Goal: Transaction & Acquisition: Purchase product/service

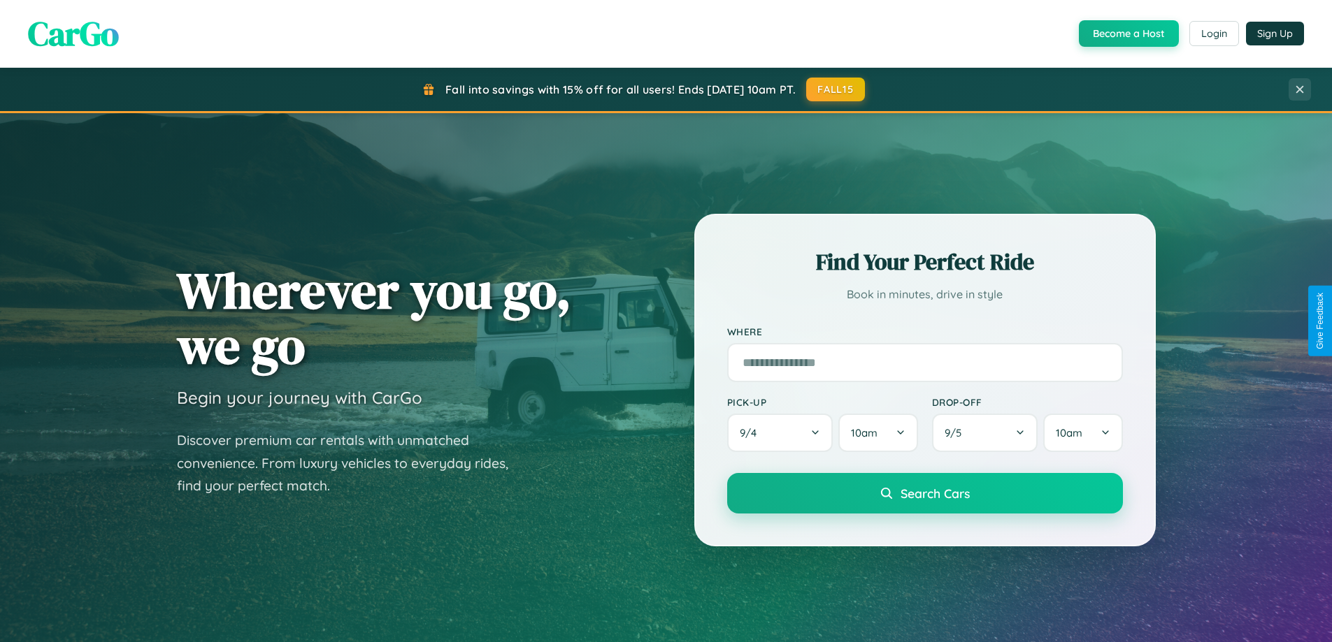
scroll to position [41, 0]
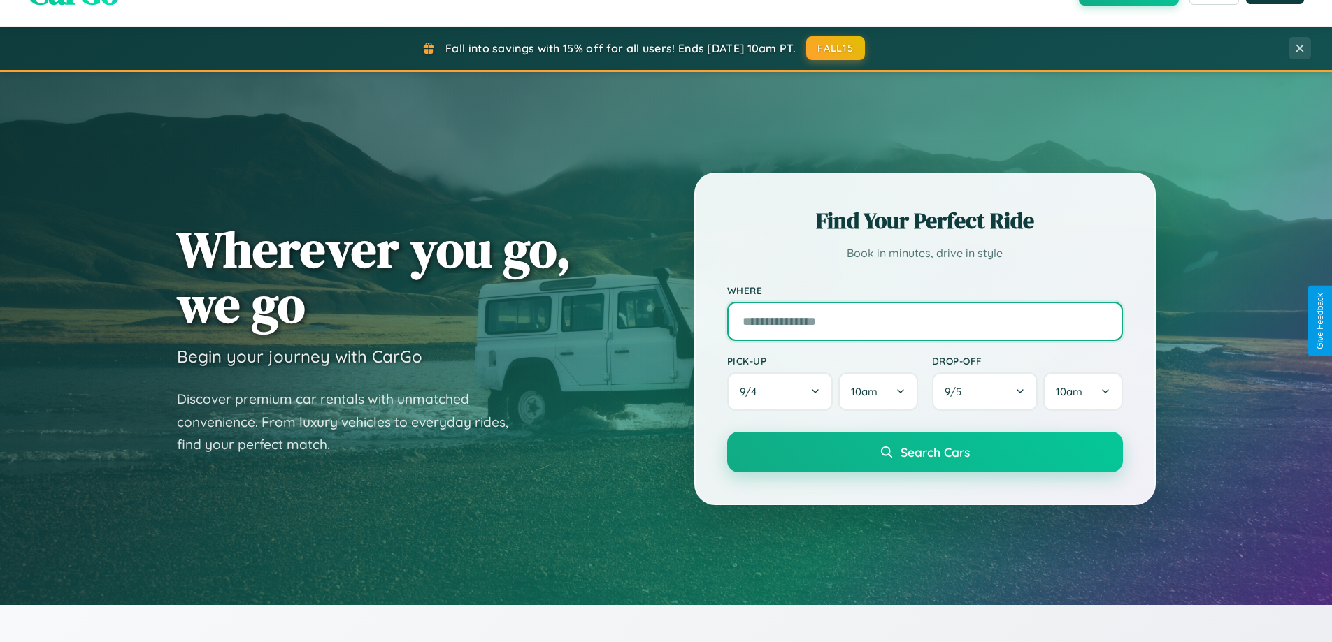
click at [924, 321] on input "text" at bounding box center [925, 321] width 396 height 39
type input "*********"
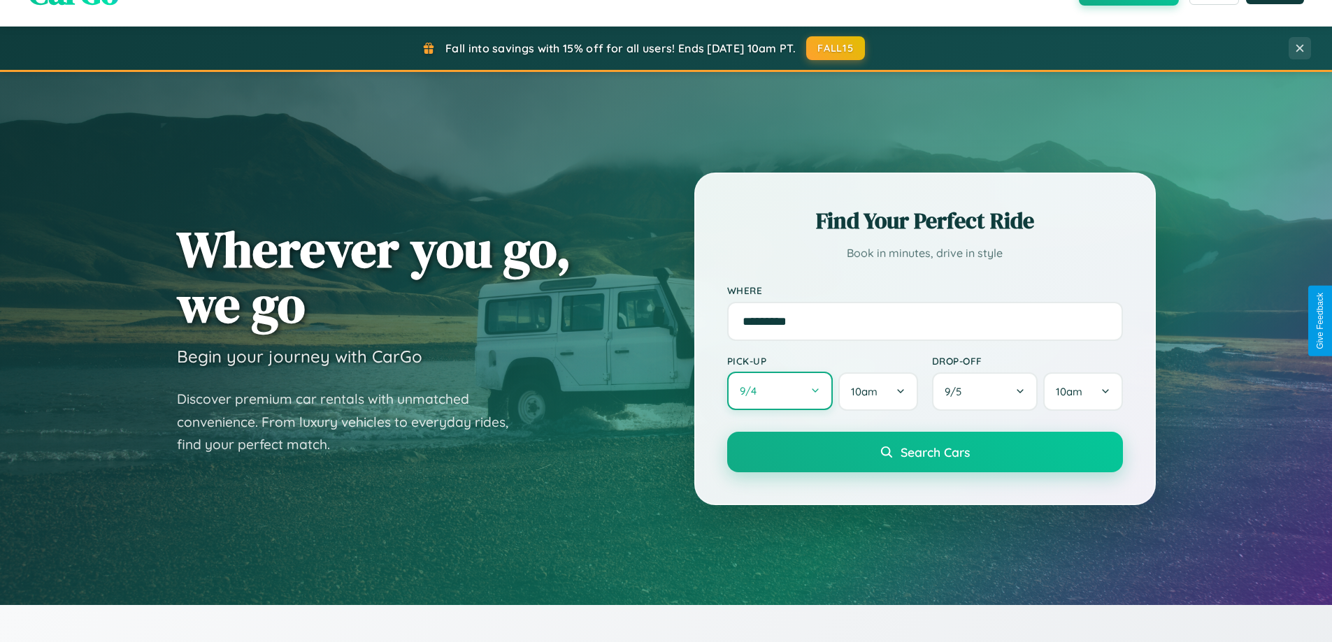
click at [779, 391] on button "9 / 4" at bounding box center [780, 391] width 106 height 38
select select "*"
select select "****"
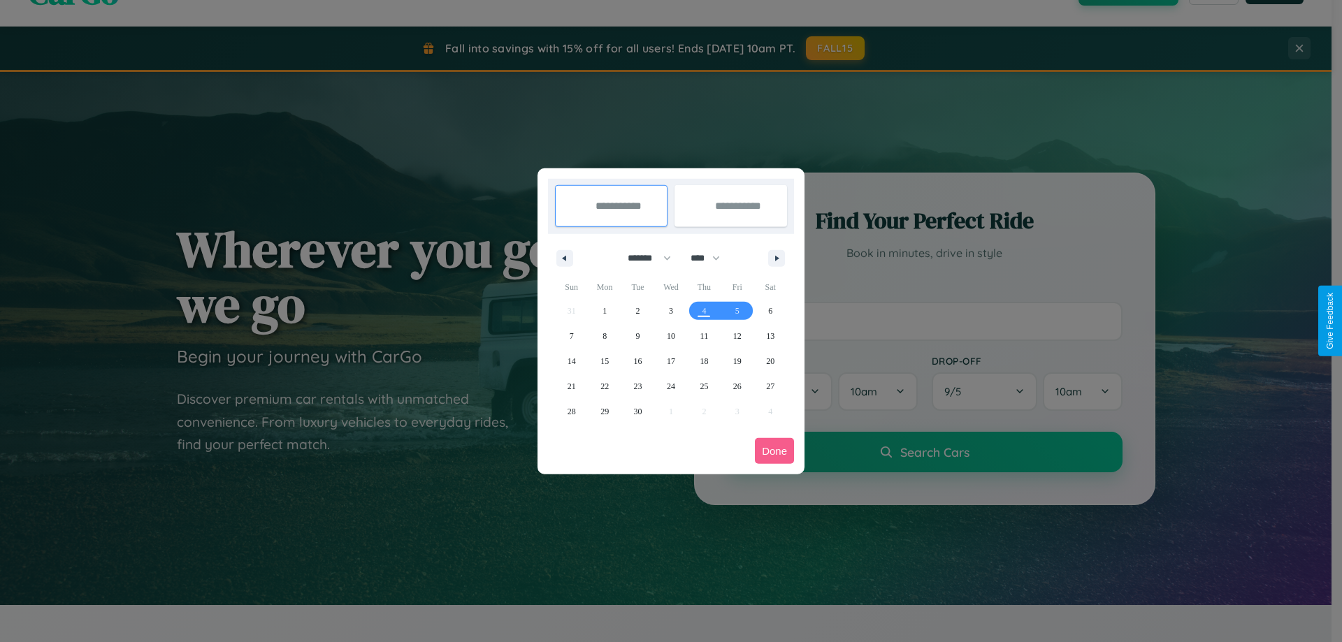
drag, startPoint x: 643, startPoint y: 258, endPoint x: 671, endPoint y: 280, distance: 35.8
click at [643, 258] on select "******* ******** ***** ***** *** **** **** ****** ********* ******* ******** **…" at bounding box center [646, 258] width 59 height 23
select select "*"
drag, startPoint x: 712, startPoint y: 258, endPoint x: 671, endPoint y: 280, distance: 46.3
click at [712, 258] on select "**** **** **** **** **** **** **** **** **** **** **** **** **** **** **** ****…" at bounding box center [705, 258] width 42 height 23
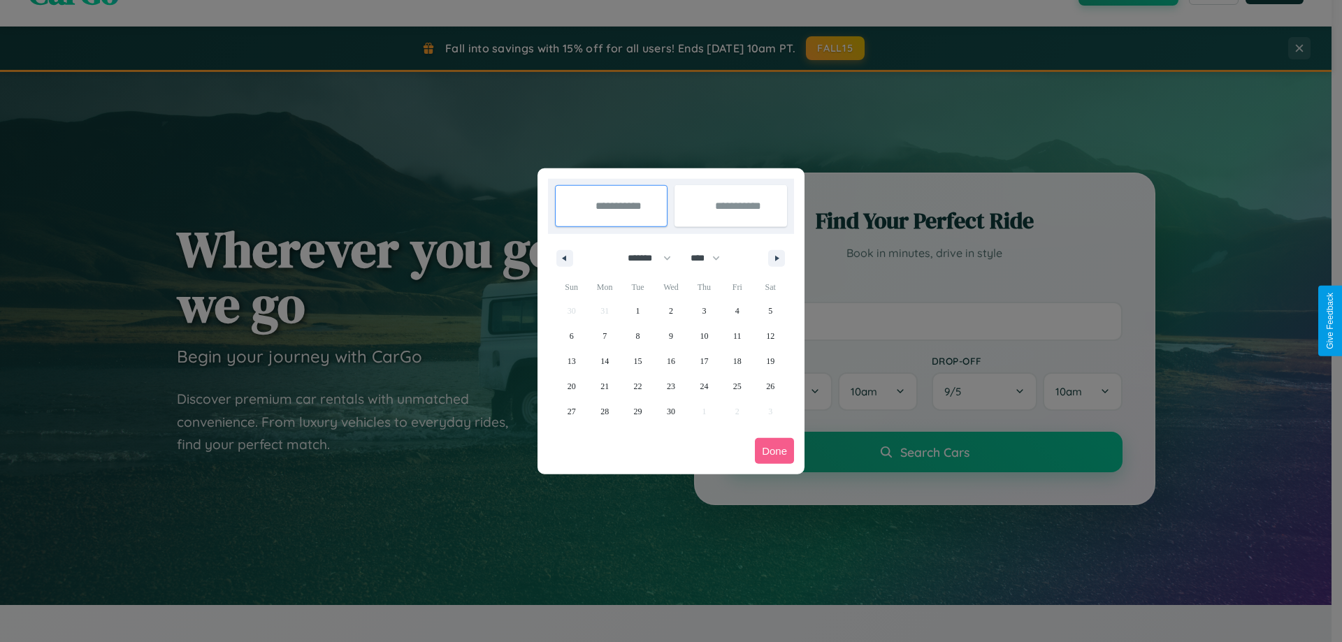
select select "****"
click at [571, 386] on span "19" at bounding box center [572, 386] width 8 height 25
type input "**********"
click at [770, 386] on span "25" at bounding box center [770, 386] width 8 height 25
type input "**********"
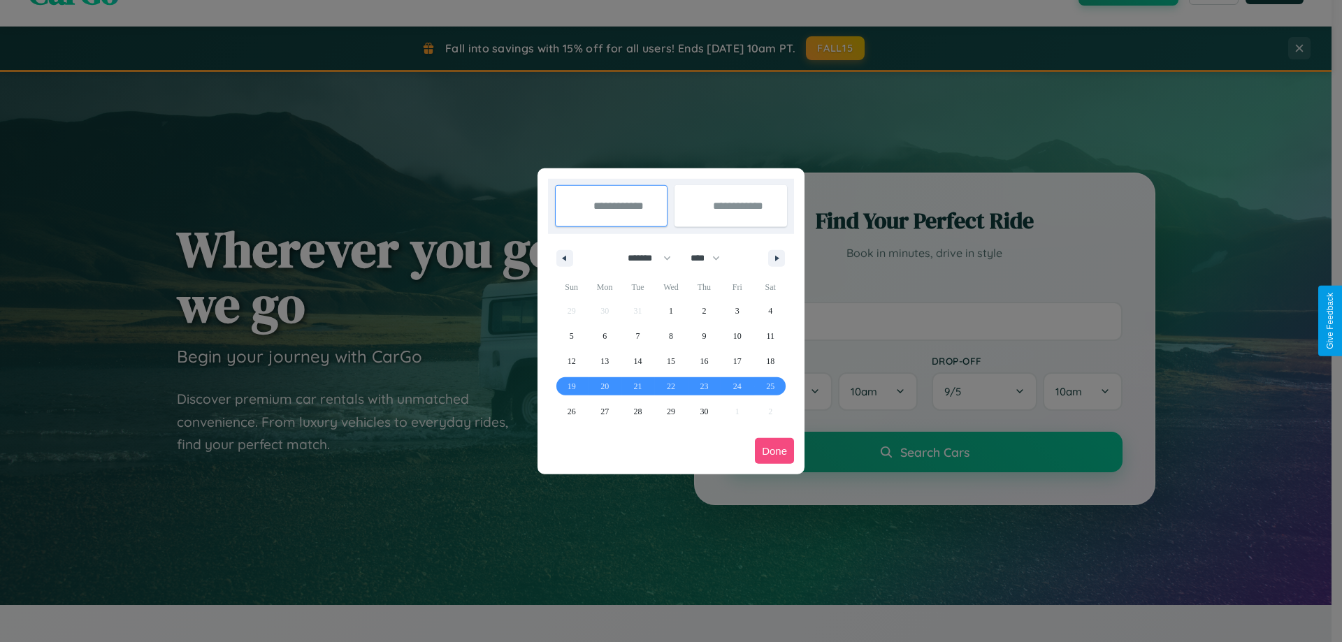
click at [775, 451] on button "Done" at bounding box center [774, 451] width 39 height 26
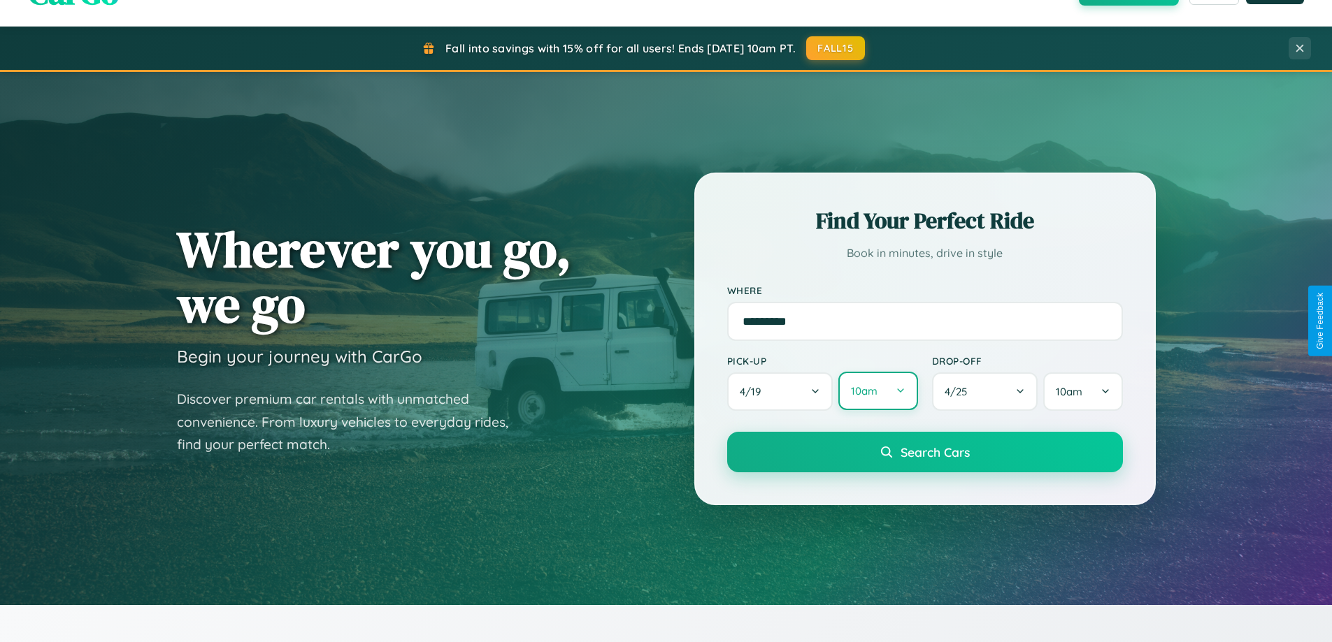
click at [877, 391] on button "10am" at bounding box center [877, 391] width 79 height 38
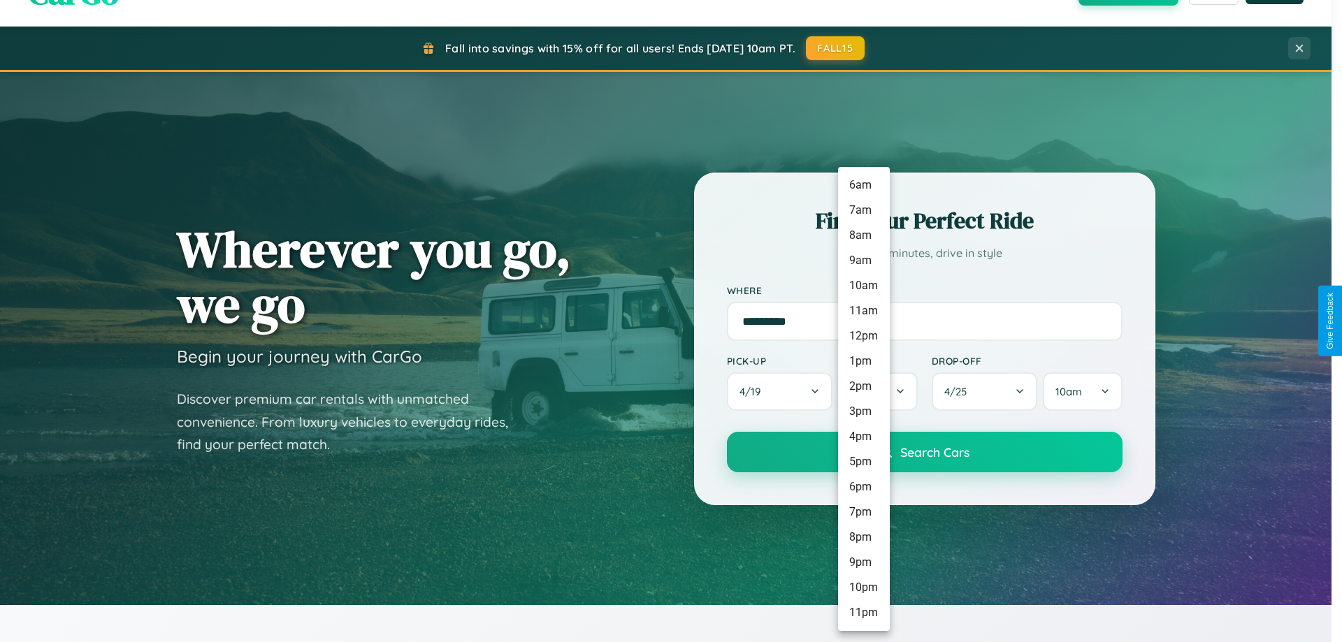
click at [863, 487] on li "6pm" at bounding box center [864, 487] width 52 height 25
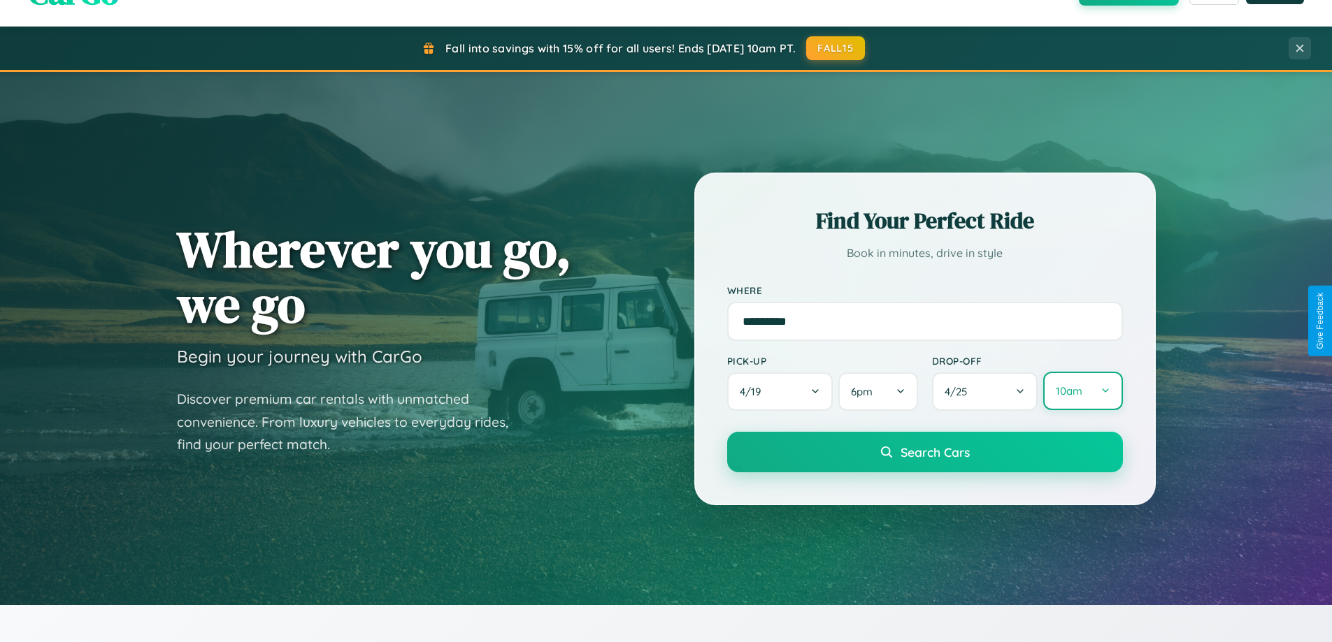
click at [1082, 391] on button "10am" at bounding box center [1082, 391] width 79 height 38
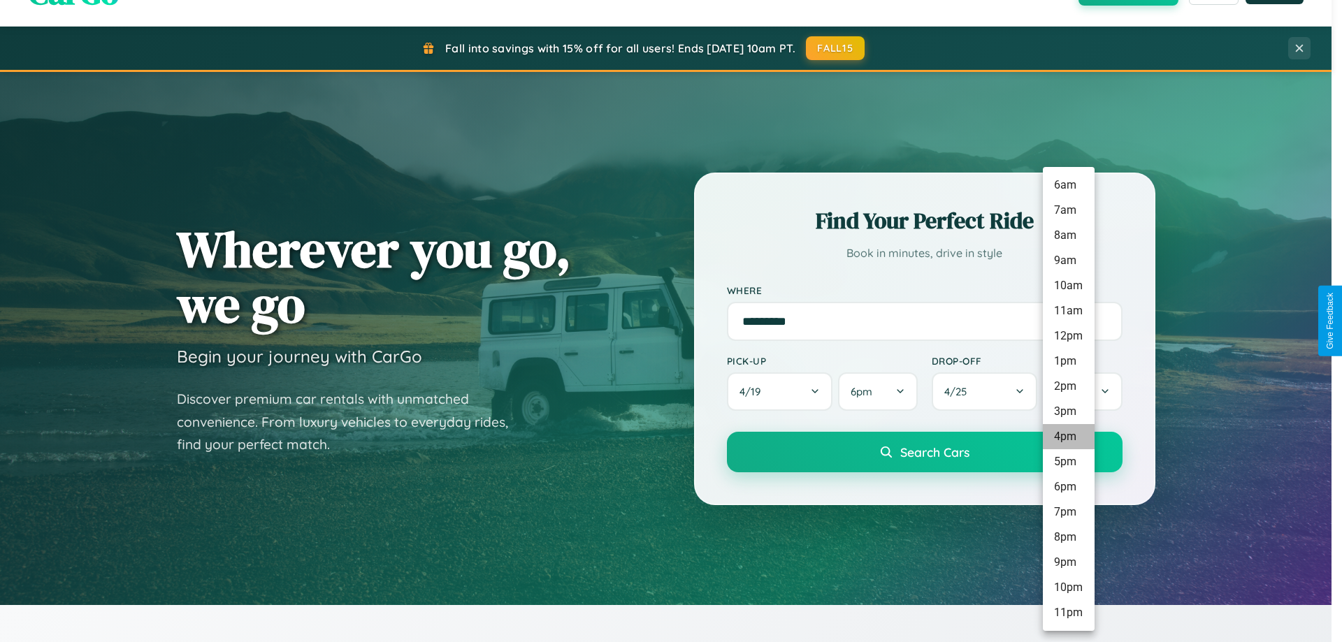
click at [1068, 437] on li "4pm" at bounding box center [1069, 436] width 52 height 25
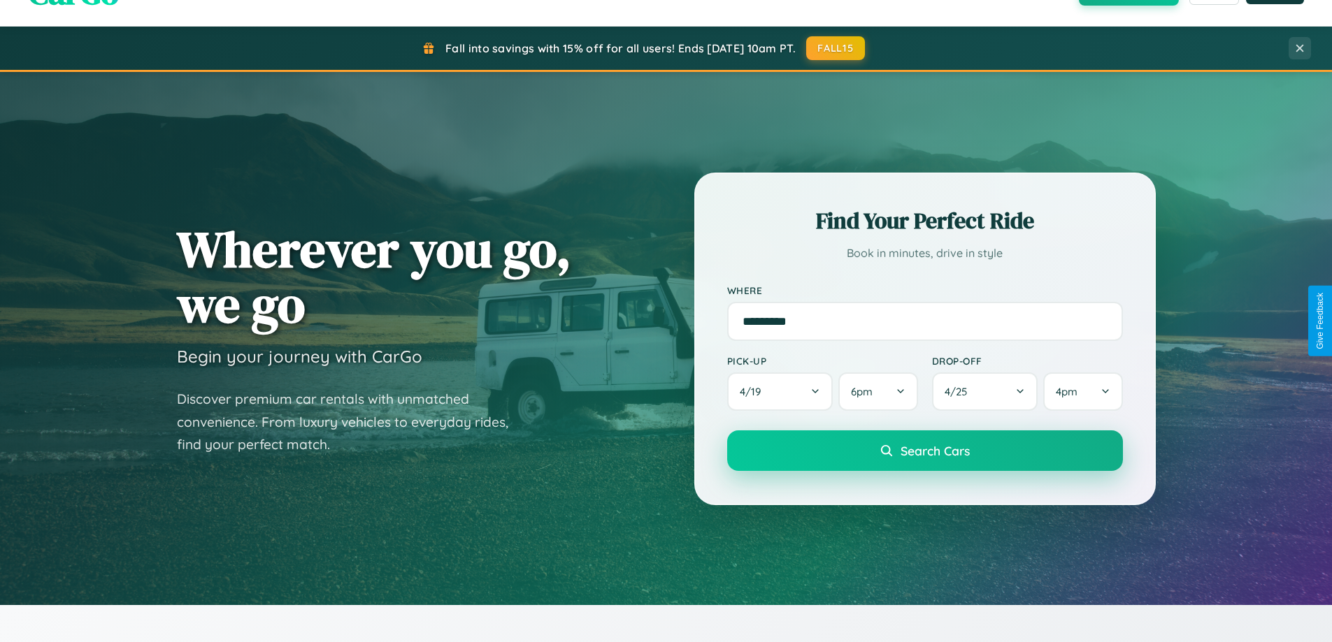
click at [924, 451] on span "Search Cars" at bounding box center [934, 450] width 69 height 15
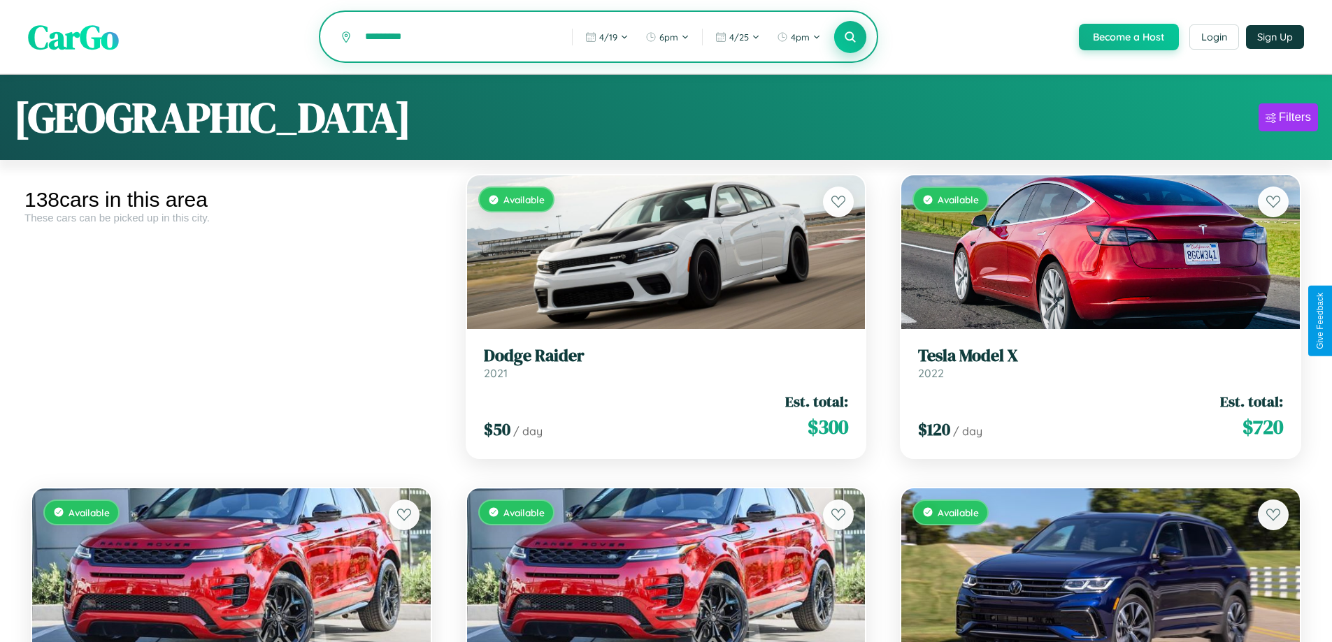
type input "*********"
click at [849, 38] on icon at bounding box center [850, 36] width 13 height 13
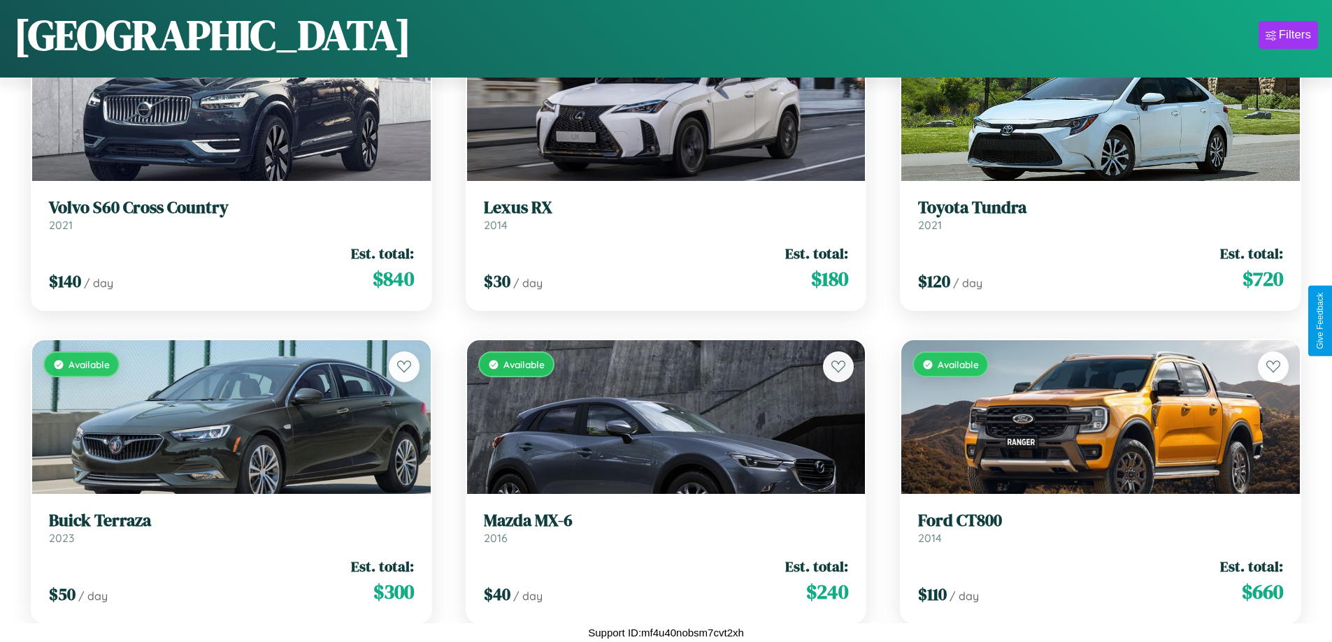
scroll to position [3327, 0]
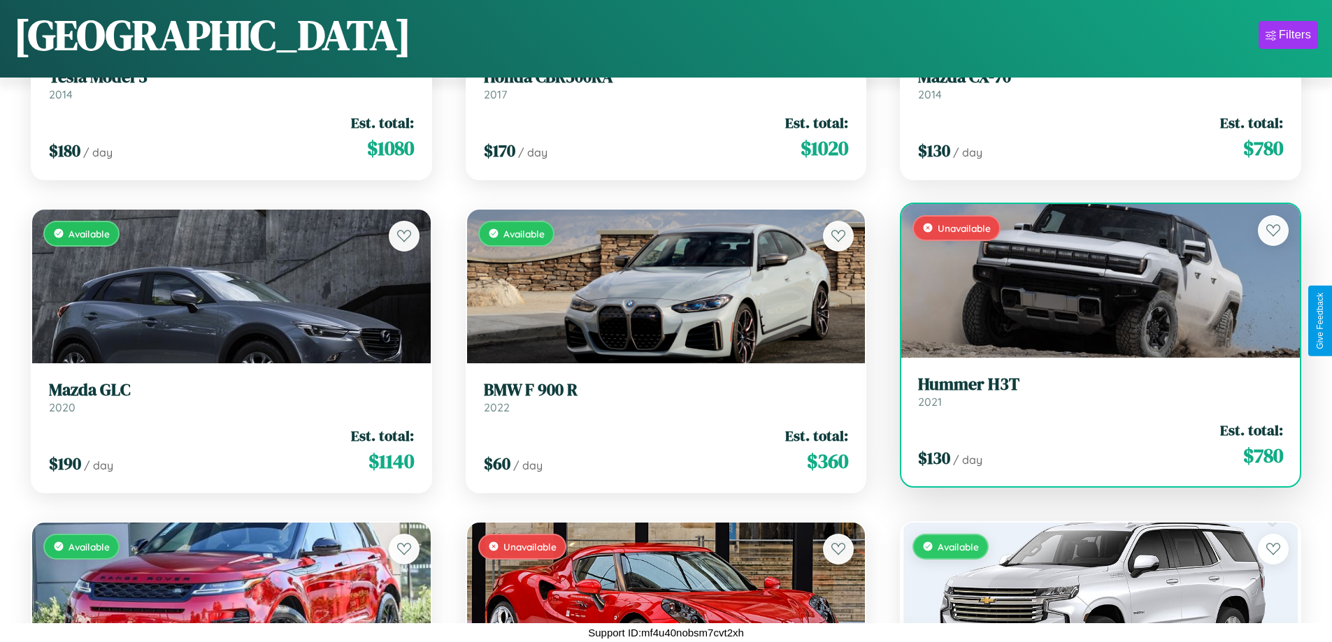
click at [1091, 445] on div "$ 130 / day Est. total: $ 780" at bounding box center [1100, 445] width 365 height 50
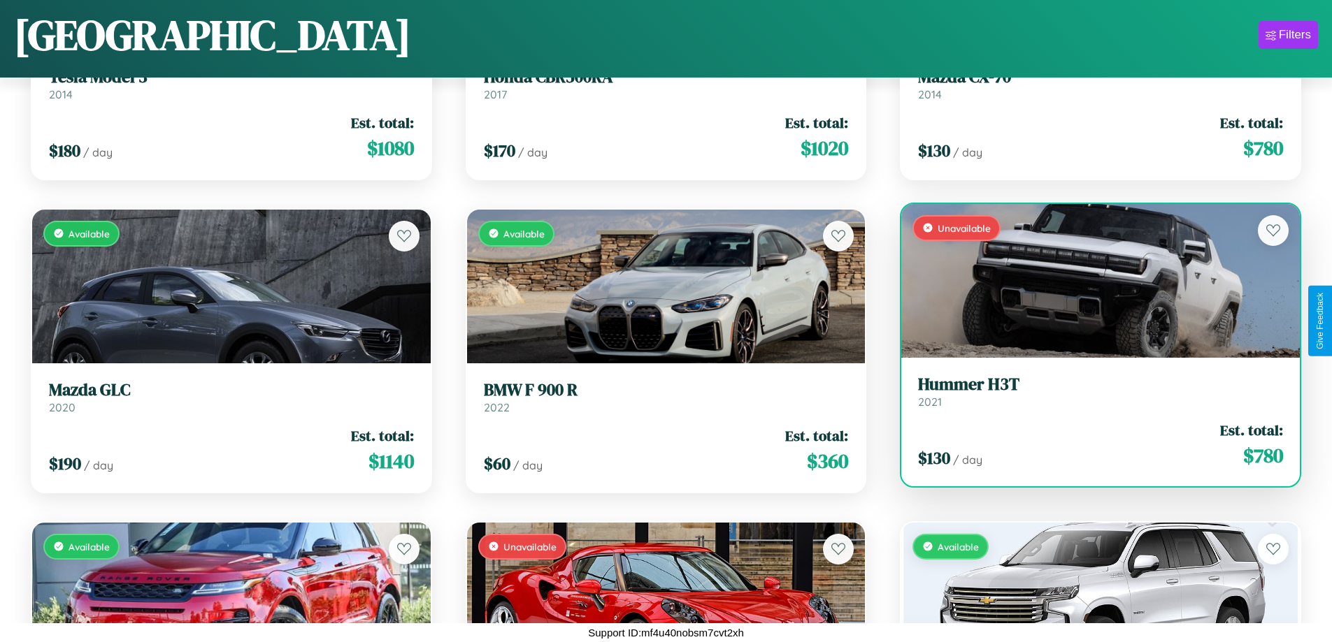
click at [1091, 445] on div "$ 130 / day Est. total: $ 780" at bounding box center [1100, 445] width 365 height 50
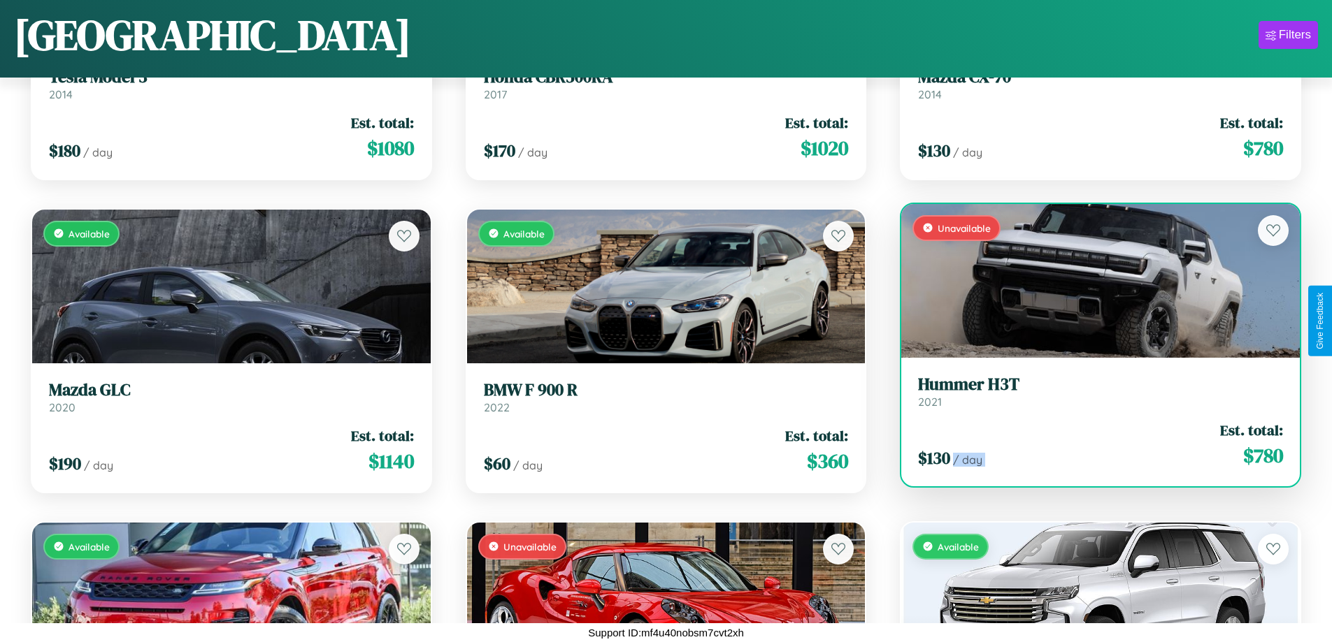
click at [1091, 445] on div "$ 130 / day Est. total: $ 780" at bounding box center [1100, 445] width 365 height 50
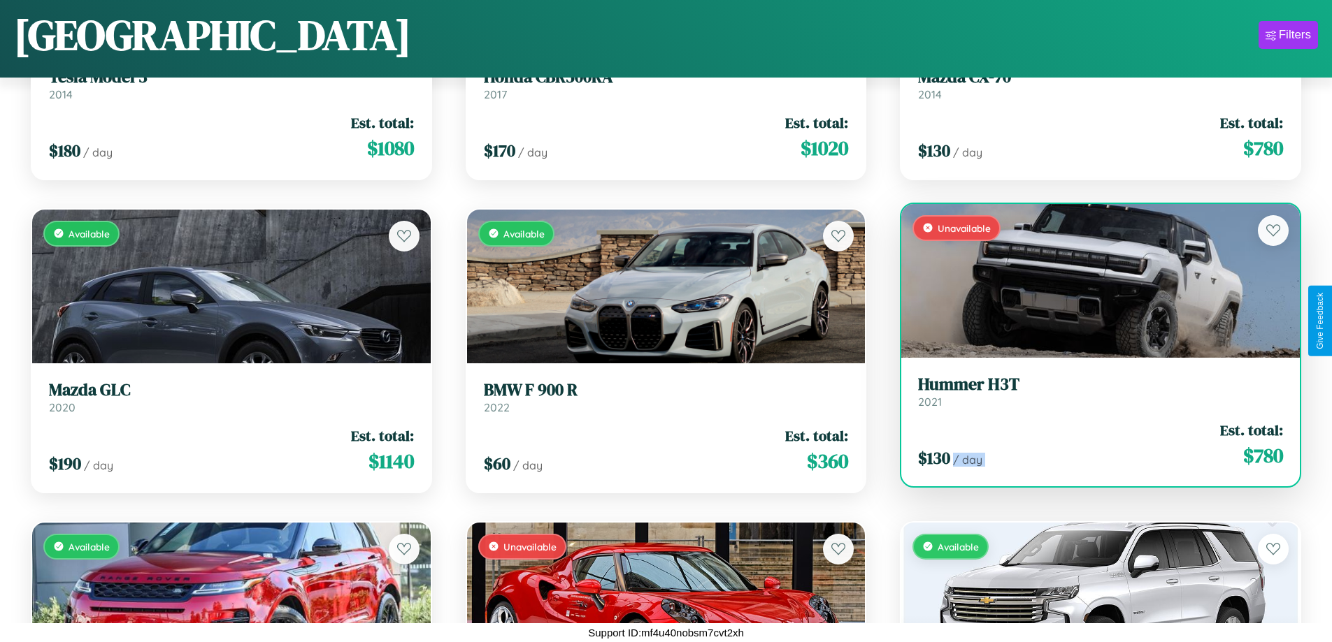
click at [1091, 445] on div "$ 130 / day Est. total: $ 780" at bounding box center [1100, 445] width 365 height 50
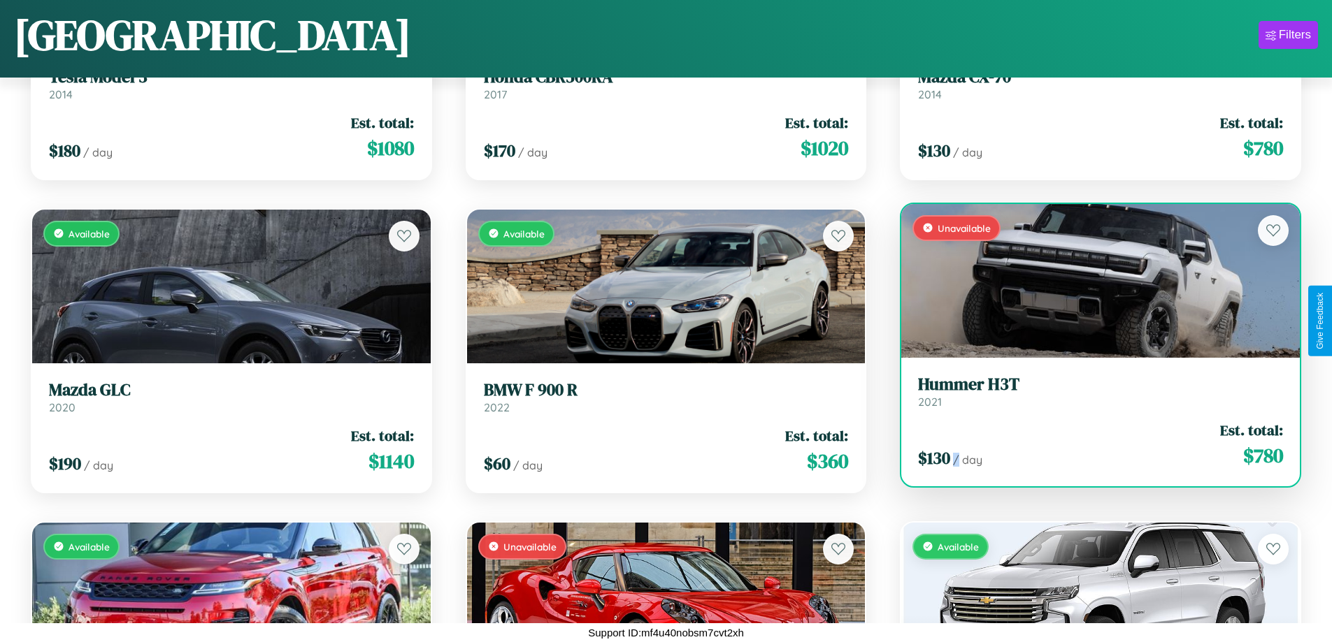
click at [1091, 445] on div "$ 130 / day Est. total: $ 780" at bounding box center [1100, 445] width 365 height 50
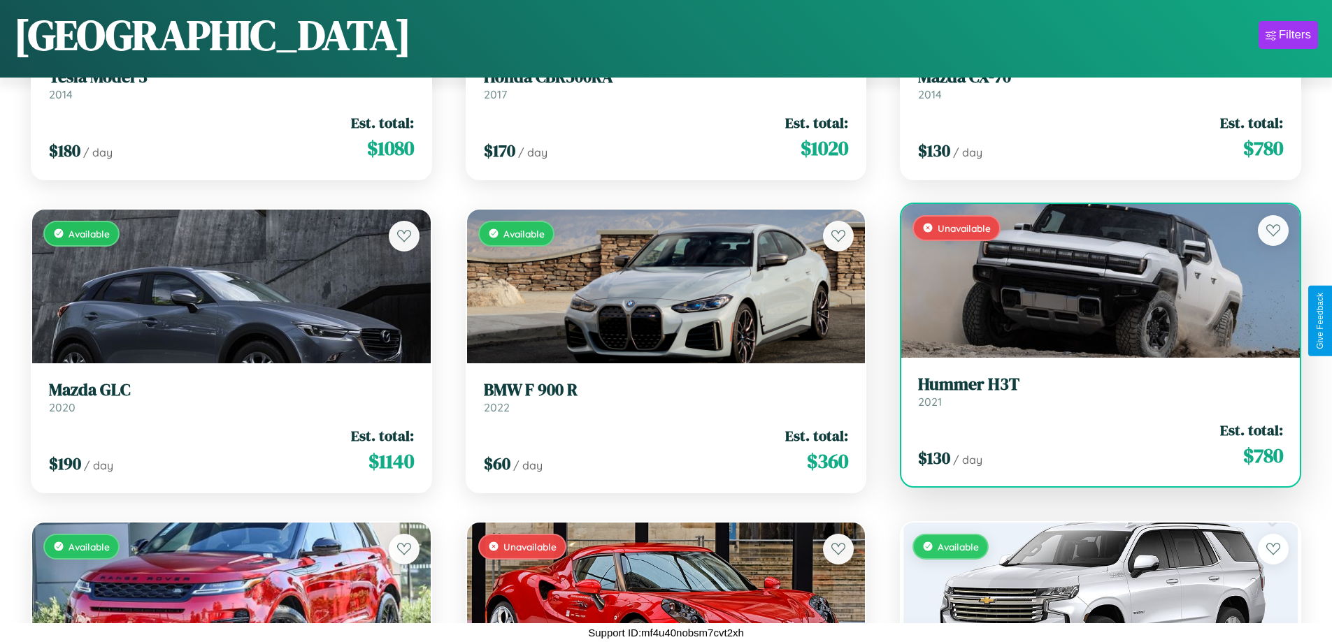
click at [1091, 391] on h3 "Hummer H3T" at bounding box center [1100, 385] width 365 height 20
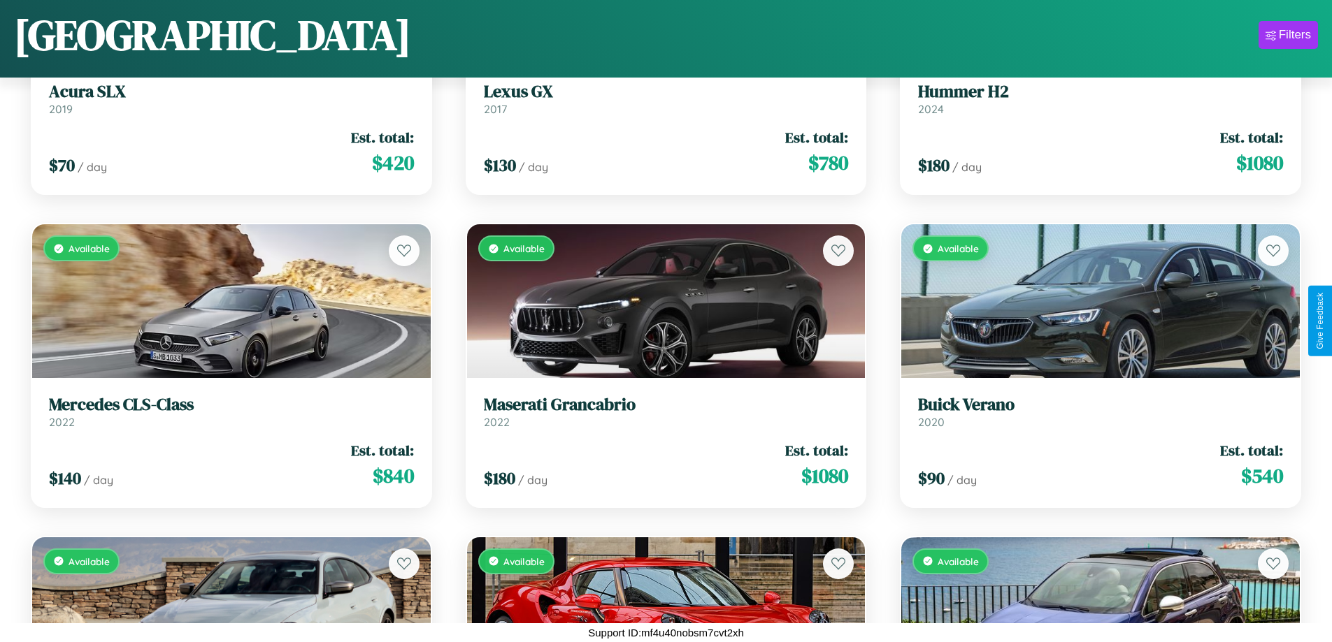
scroll to position [16788, 0]
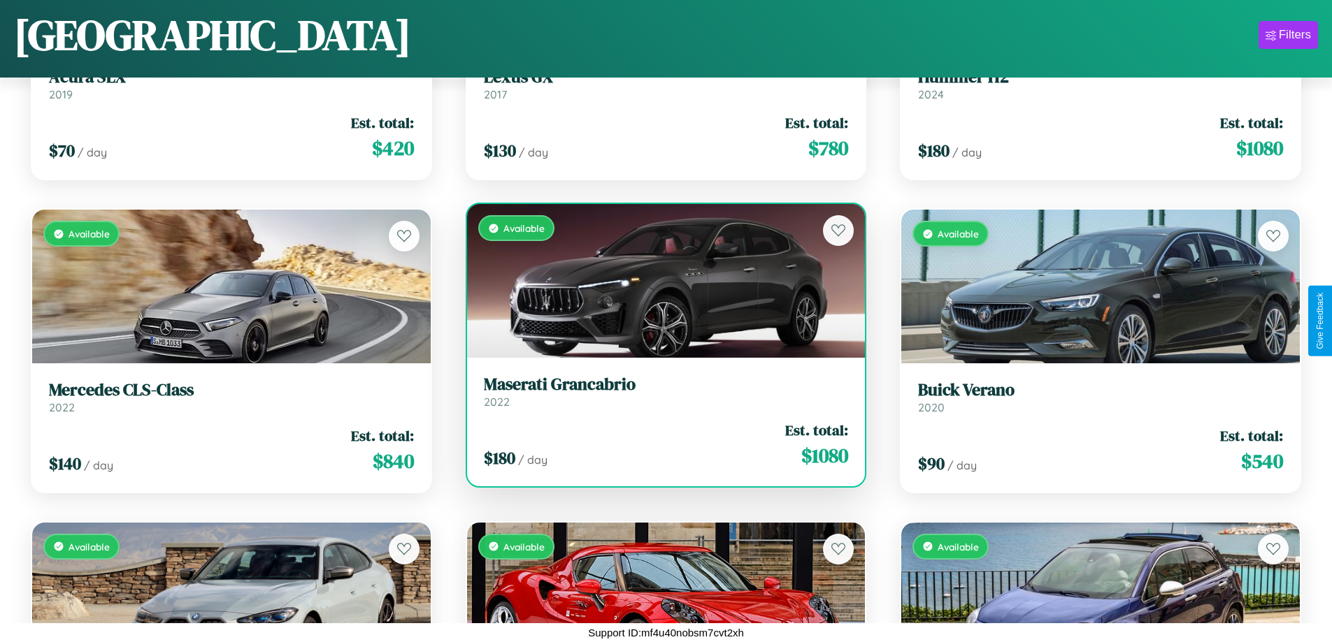
click at [660, 391] on h3 "Maserati Grancabrio" at bounding box center [666, 385] width 365 height 20
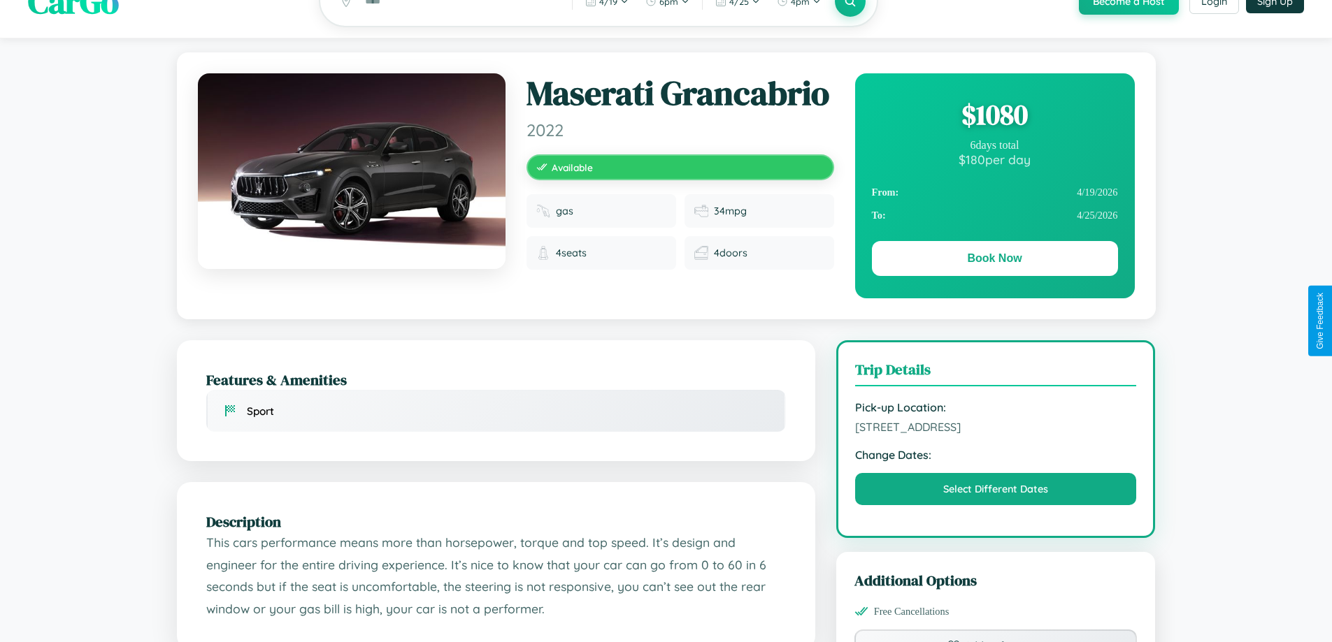
scroll to position [377, 0]
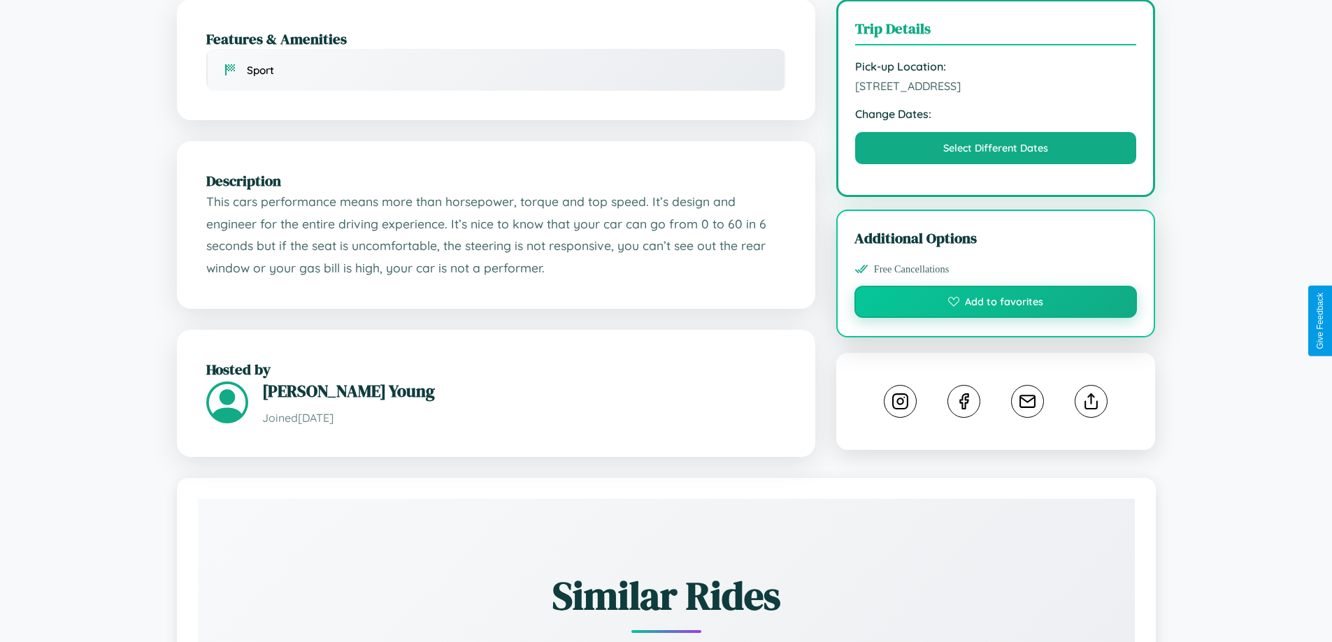
click at [995, 318] on button "Add to favorites" at bounding box center [995, 302] width 283 height 32
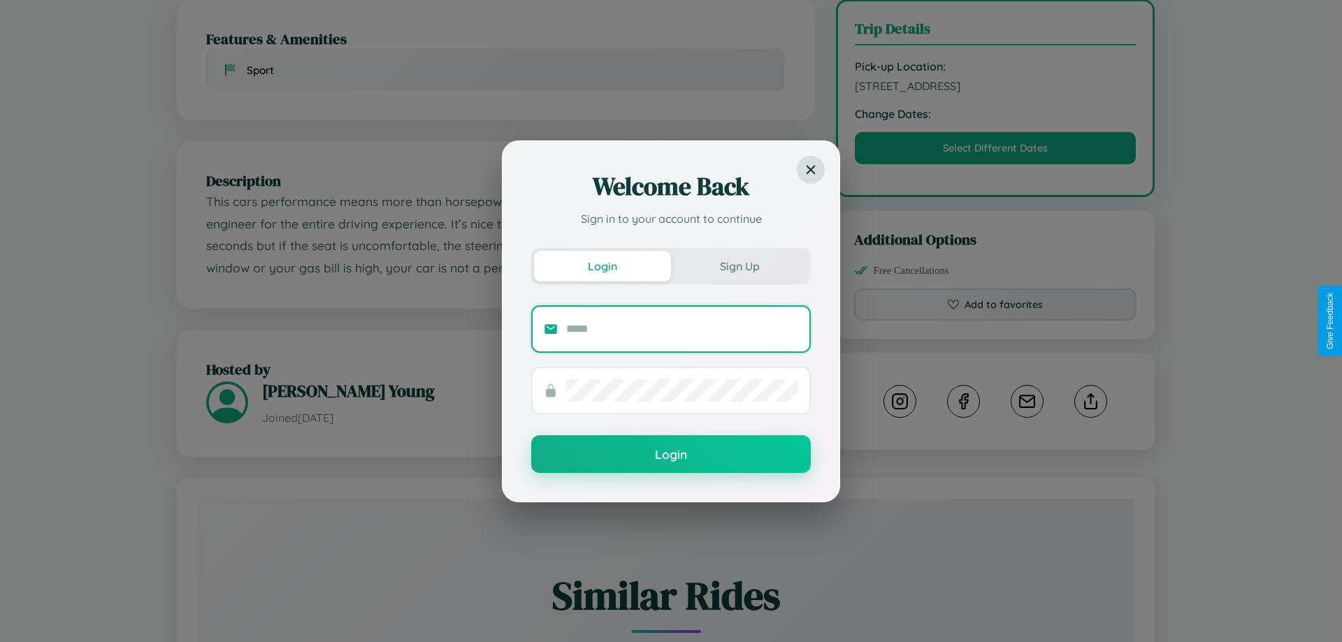
click at [682, 329] on input "text" at bounding box center [682, 329] width 232 height 22
type input "**********"
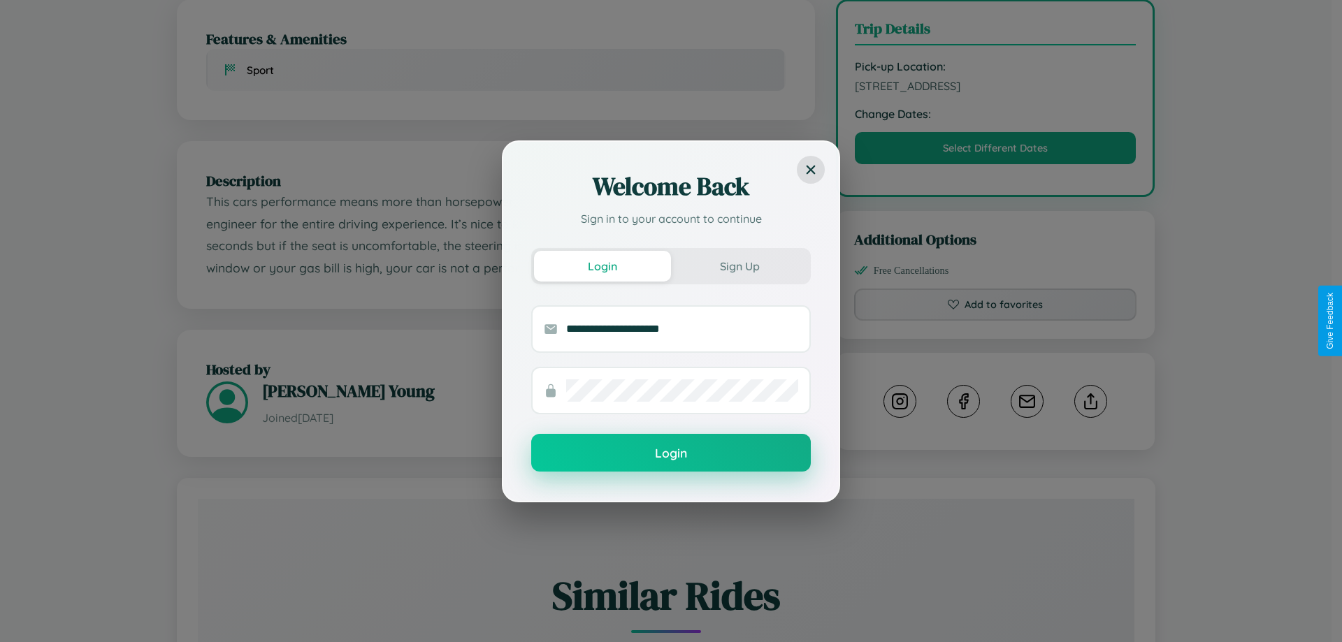
click at [671, 454] on button "Login" at bounding box center [671, 453] width 280 height 38
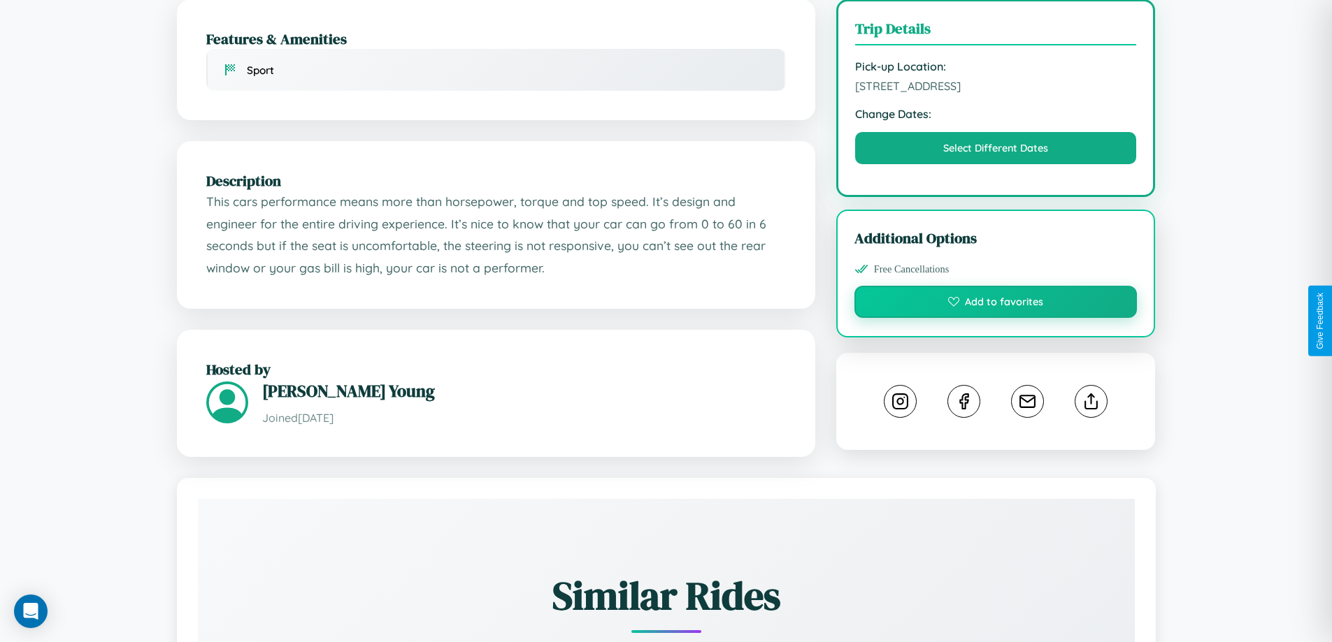
click at [995, 318] on button "Add to favorites" at bounding box center [995, 302] width 283 height 32
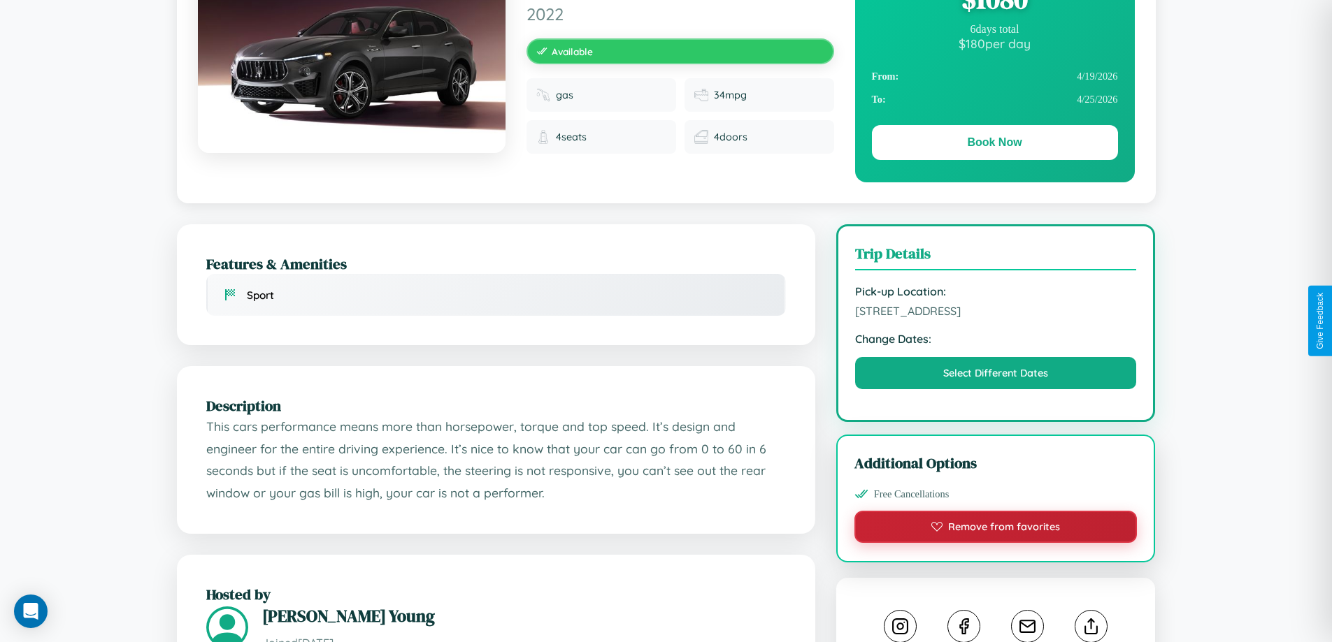
scroll to position [151, 0]
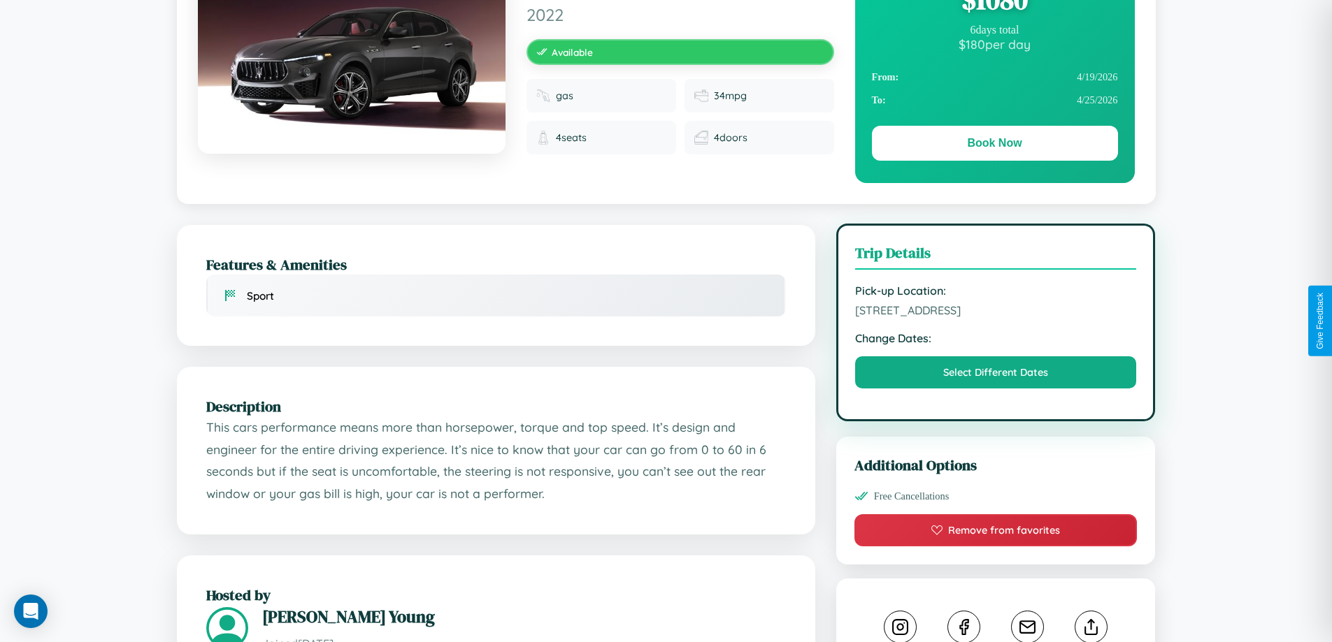
click at [995, 317] on span "8078 Liberty Street Melbourne Victoria 24194 Australia" at bounding box center [996, 310] width 282 height 14
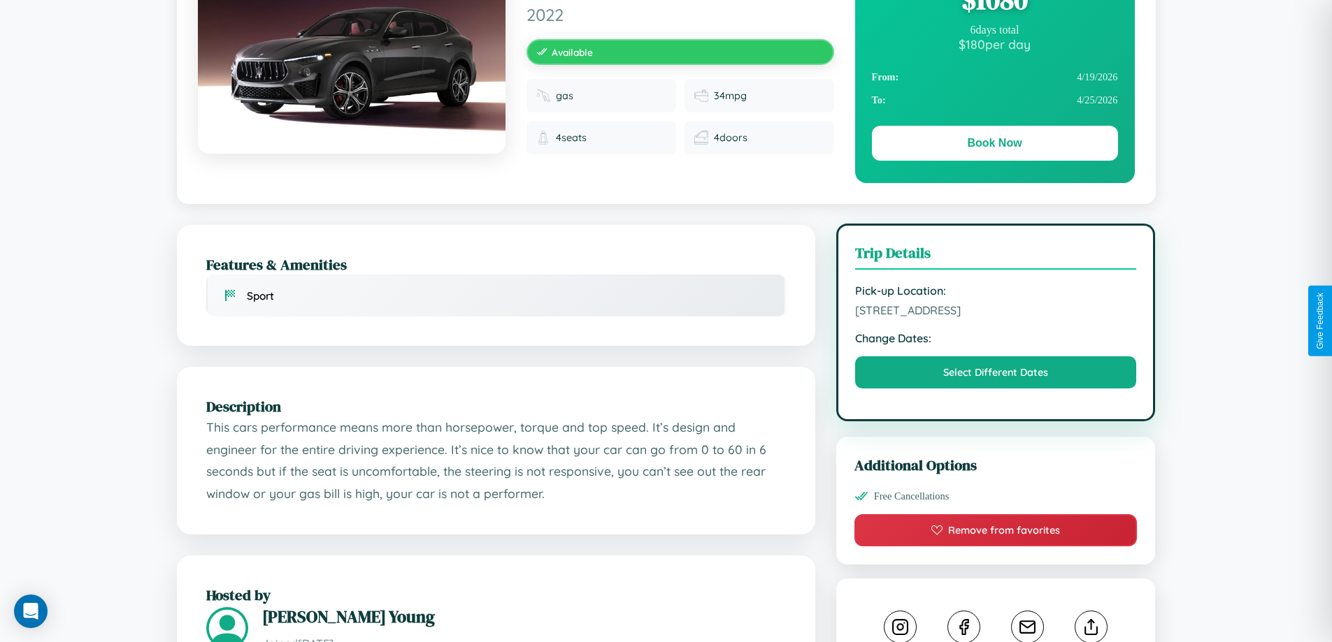
click at [995, 317] on span "8078 Liberty Street Melbourne Victoria 24194 Australia" at bounding box center [996, 310] width 282 height 14
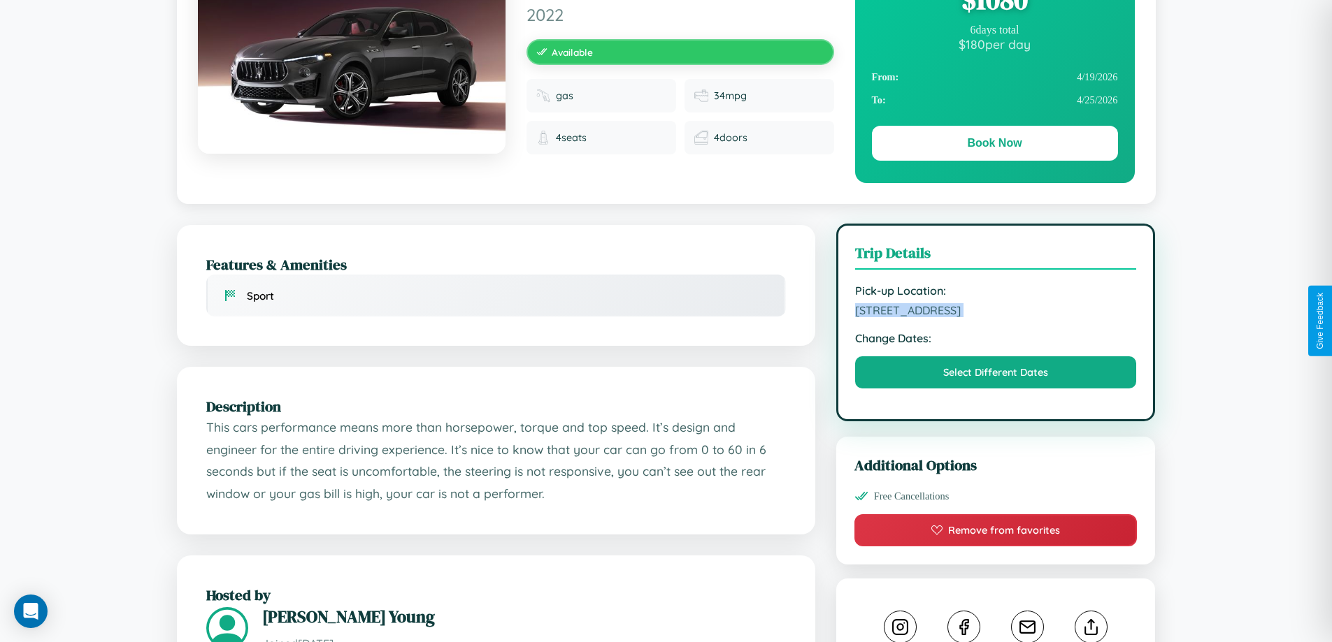
click at [995, 317] on span "8078 Liberty Street Melbourne Victoria 24194 Australia" at bounding box center [996, 310] width 282 height 14
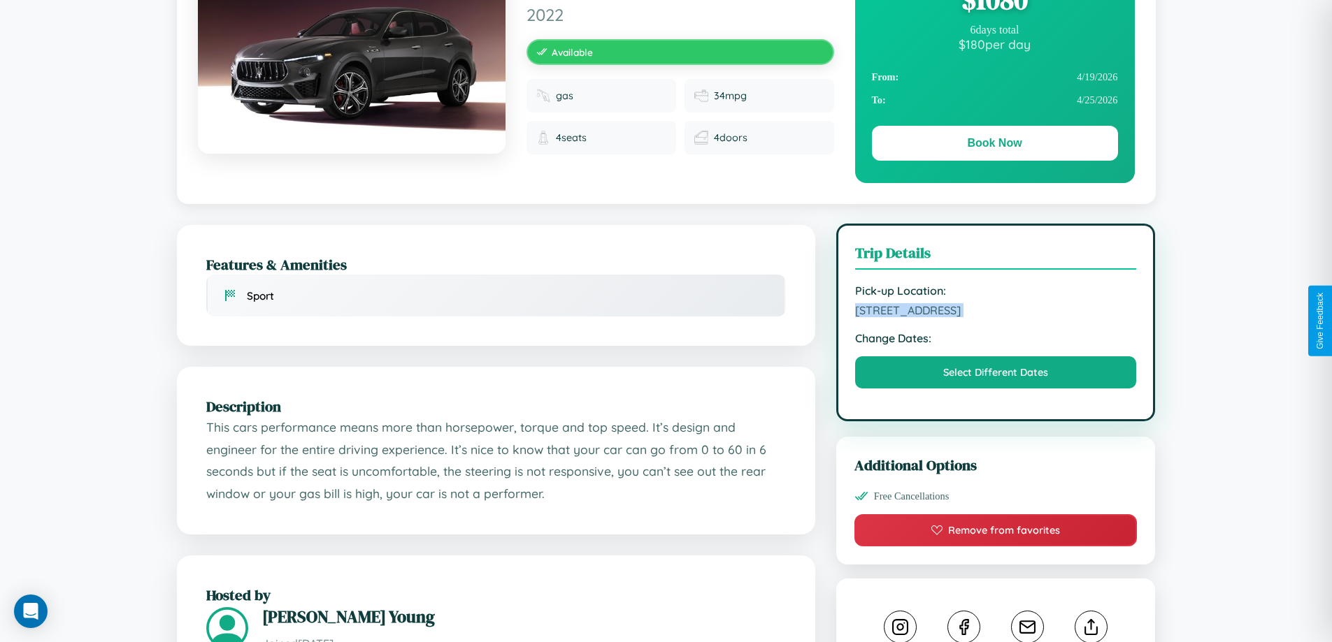
click at [995, 317] on span "8078 Liberty Street Melbourne Victoria 24194 Australia" at bounding box center [996, 310] width 282 height 14
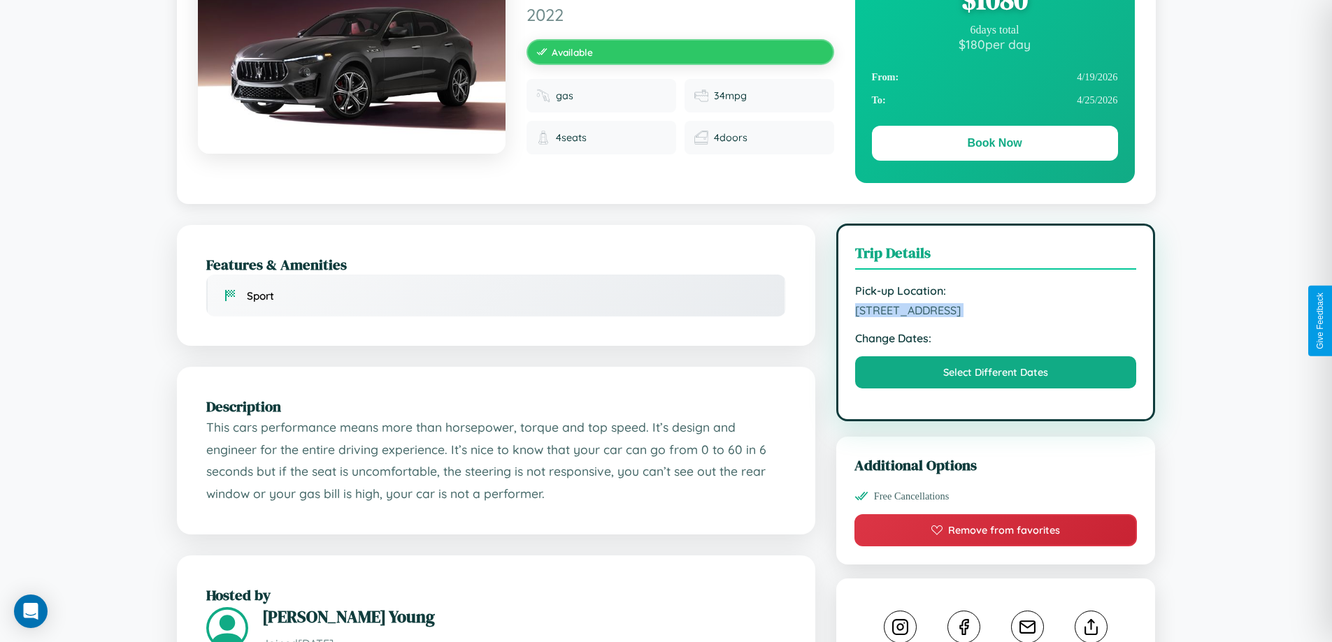
click at [995, 317] on span "8078 Liberty Street Melbourne Victoria 24194 Australia" at bounding box center [996, 310] width 282 height 14
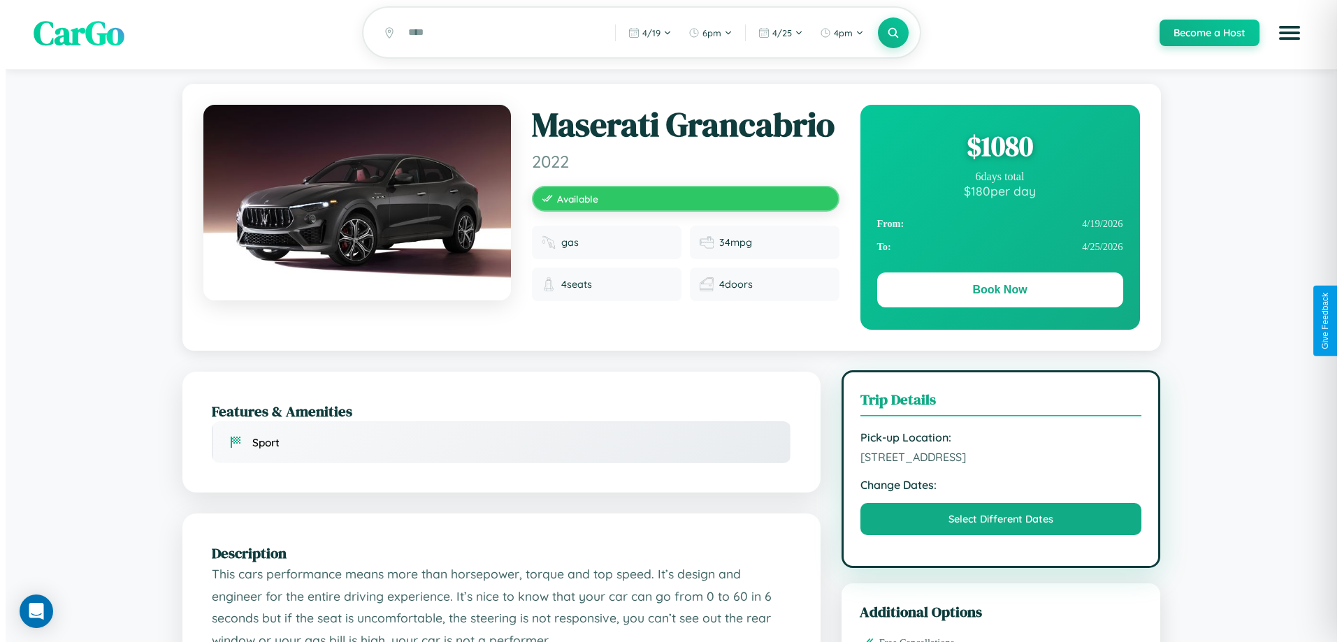
scroll to position [0, 0]
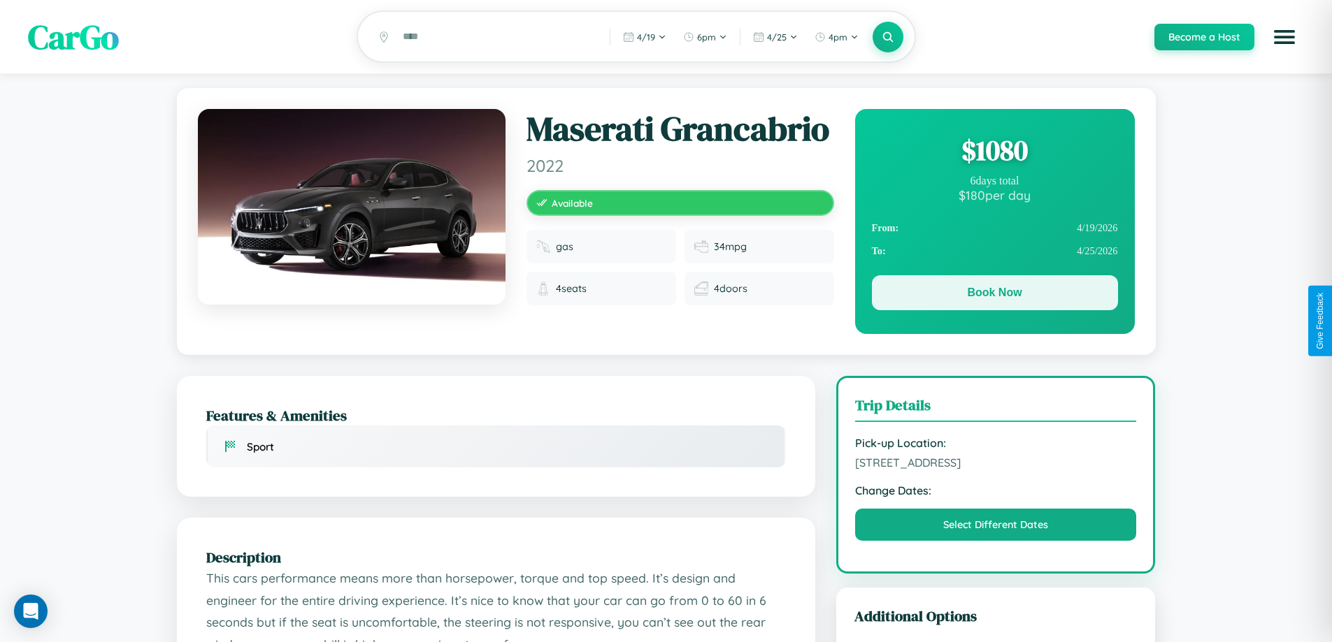
click at [994, 295] on button "Book Now" at bounding box center [995, 292] width 246 height 35
